Goal: Task Accomplishment & Management: Manage account settings

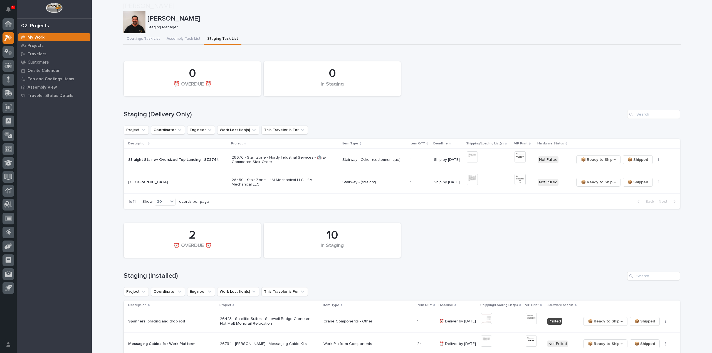
scroll to position [56, 0]
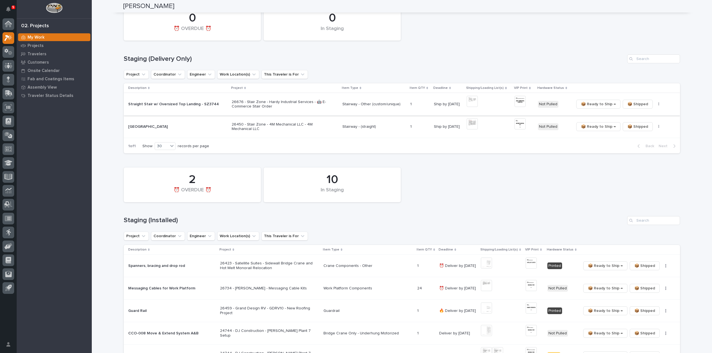
click at [472, 103] on img at bounding box center [472, 101] width 11 height 11
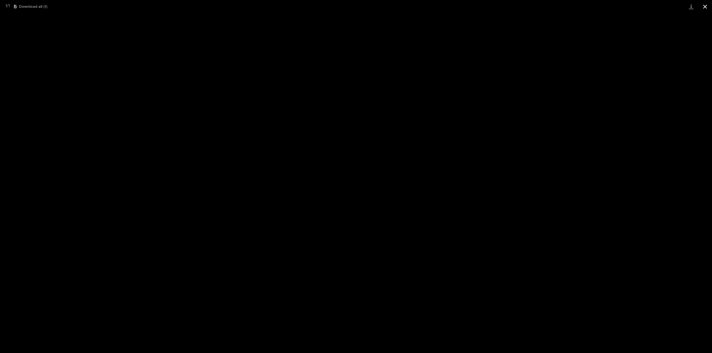
click at [707, 7] on button "Close gallery" at bounding box center [705, 6] width 14 height 13
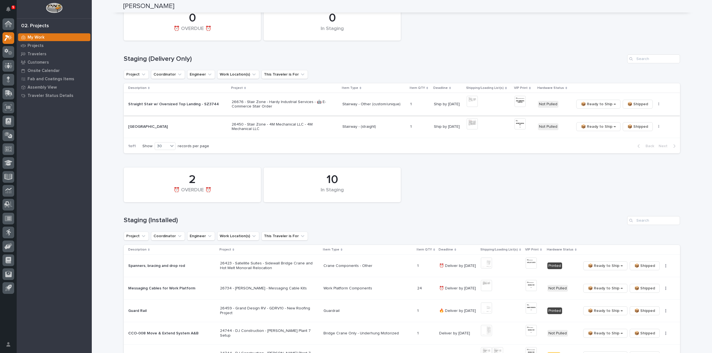
click at [518, 104] on img at bounding box center [519, 101] width 11 height 11
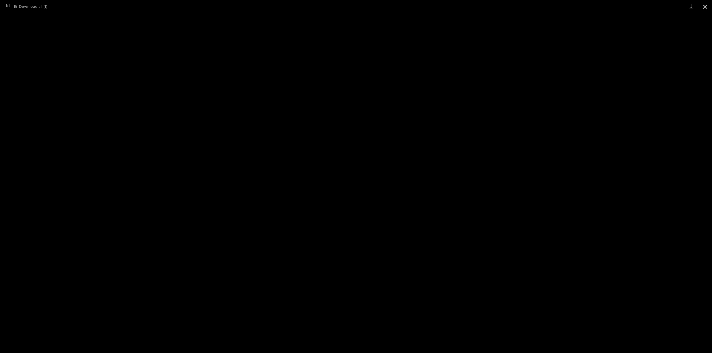
click at [707, 8] on button "Close gallery" at bounding box center [705, 6] width 14 height 13
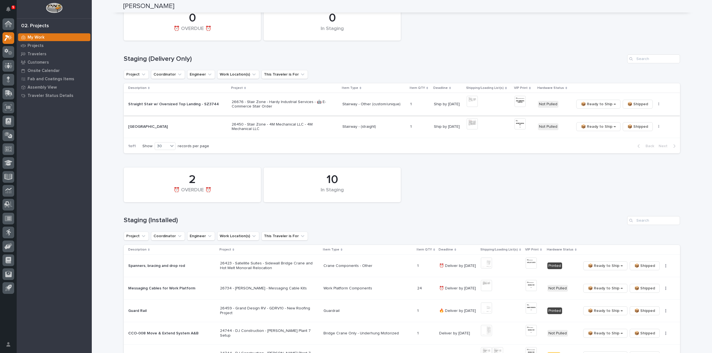
click at [658, 105] on icon "button" at bounding box center [658, 104] width 1 height 4
click at [637, 124] on span "🔩 Hardware" at bounding box center [635, 124] width 23 height 7
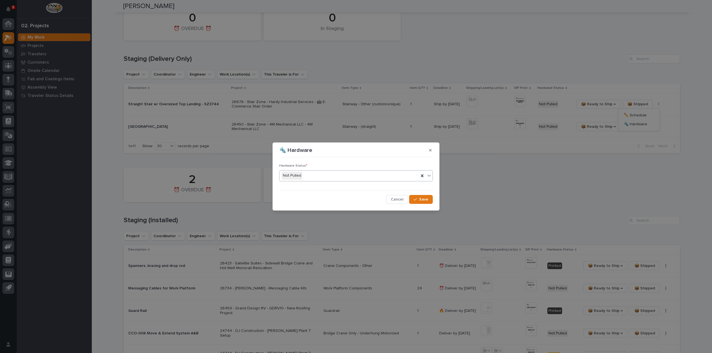
click at [324, 177] on div "Not Pulled" at bounding box center [348, 175] width 139 height 9
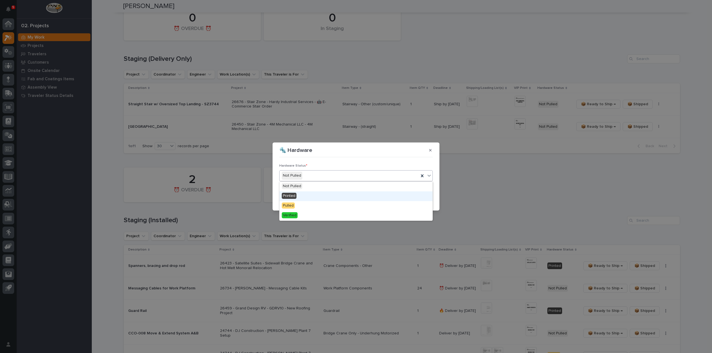
click at [314, 196] on div "Printed" at bounding box center [355, 197] width 153 height 10
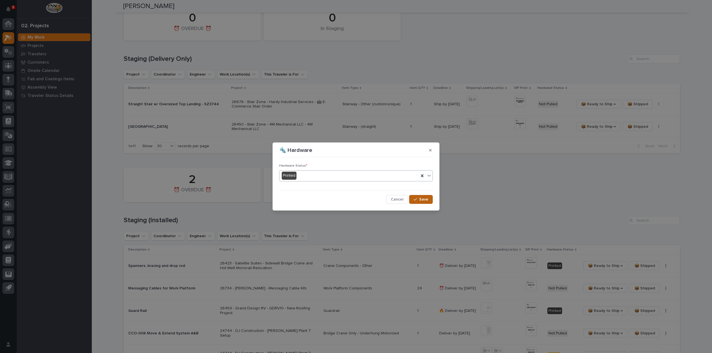
click at [419, 202] on button "Save" at bounding box center [421, 199] width 24 height 9
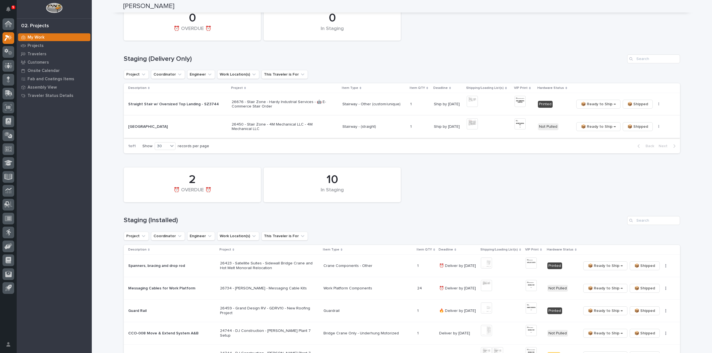
click at [473, 129] on img at bounding box center [472, 123] width 11 height 11
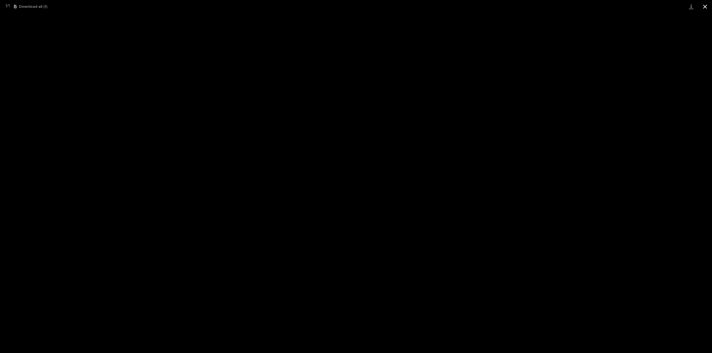
click at [704, 7] on button "Close gallery" at bounding box center [705, 6] width 14 height 13
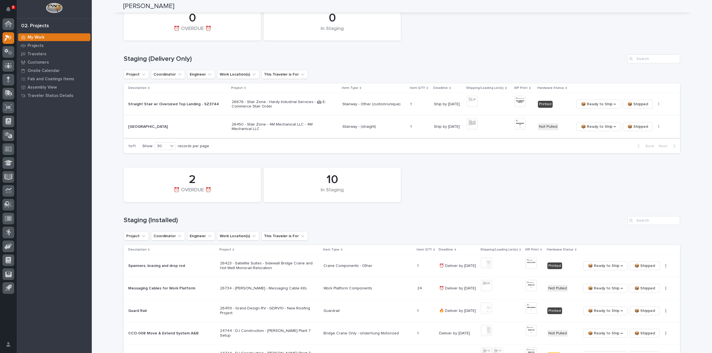
click at [518, 123] on img at bounding box center [519, 123] width 11 height 11
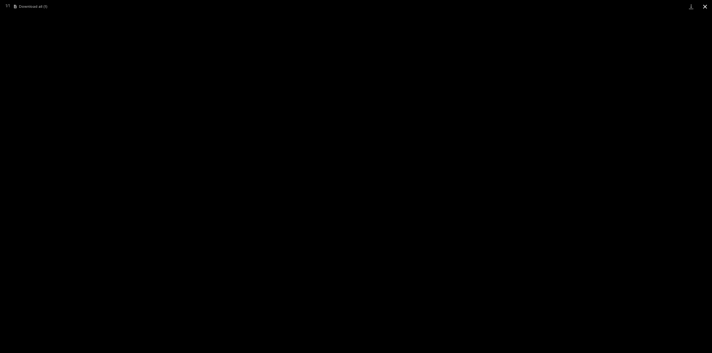
click at [706, 6] on button "Close gallery" at bounding box center [705, 6] width 14 height 13
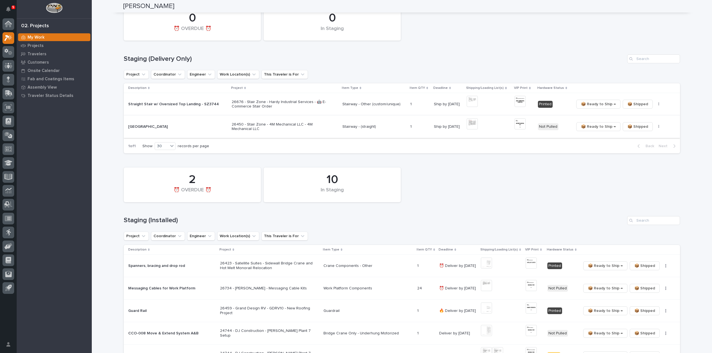
drag, startPoint x: 654, startPoint y: 126, endPoint x: 653, endPoint y: 129, distance: 3.2
click at [658, 127] on icon "button" at bounding box center [658, 127] width 1 height 4
click at [636, 149] on span "🔩 Hardware" at bounding box center [635, 147] width 23 height 7
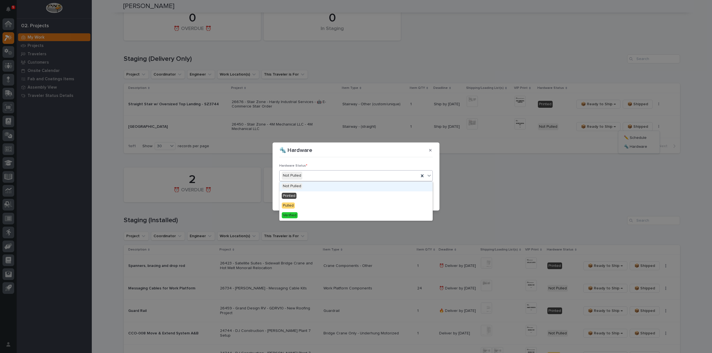
click at [305, 174] on div "Not Pulled" at bounding box center [348, 175] width 139 height 9
click at [300, 199] on div "Printed" at bounding box center [355, 197] width 153 height 10
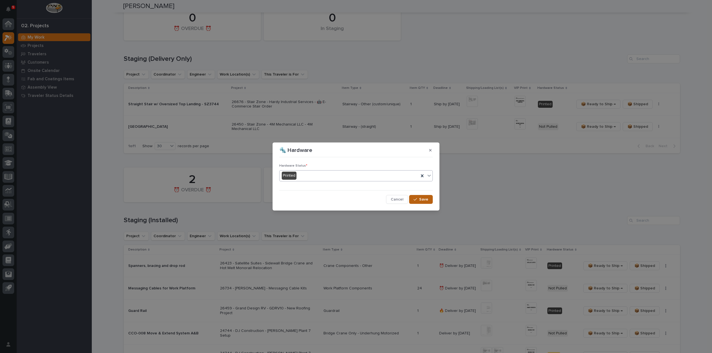
click at [420, 201] on span "Save" at bounding box center [423, 199] width 9 height 5
